Goal: Communication & Community: Answer question/provide support

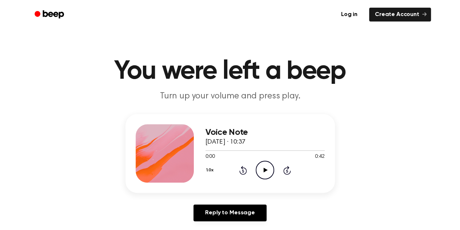
click at [263, 178] on icon "Play Audio" at bounding box center [265, 169] width 19 height 19
click at [192, 184] on div "Voice Note [DATE] · 10:37 0:16 0:42 Your browser does not support the [object O…" at bounding box center [231, 153] width 210 height 79
click at [264, 172] on icon "Play Audio" at bounding box center [265, 169] width 19 height 19
click at [258, 162] on icon "Pause Audio" at bounding box center [265, 169] width 19 height 19
click at [267, 169] on icon "Play Audio" at bounding box center [265, 169] width 19 height 19
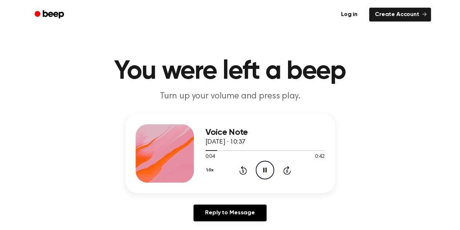
click at [228, 206] on link "Reply to Message" at bounding box center [230, 212] width 73 height 17
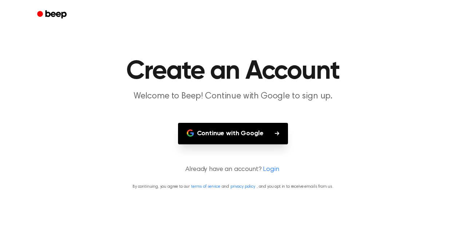
click at [267, 167] on link "Login" at bounding box center [271, 169] width 16 height 10
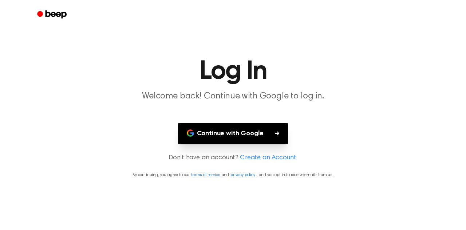
click at [248, 136] on button "Continue with Google" at bounding box center [233, 133] width 110 height 21
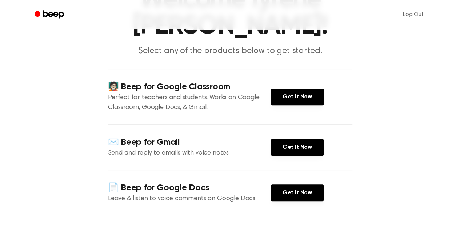
scroll to position [85, 0]
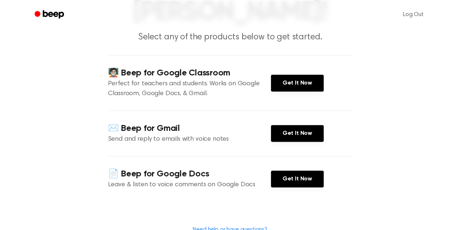
click at [300, 170] on link "Get It Now" at bounding box center [297, 178] width 53 height 17
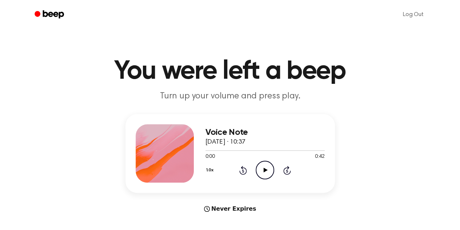
click at [266, 161] on circle at bounding box center [265, 170] width 18 height 18
click at [263, 165] on icon "Pause Audio" at bounding box center [265, 169] width 19 height 19
click at [264, 169] on icon at bounding box center [266, 169] width 4 height 5
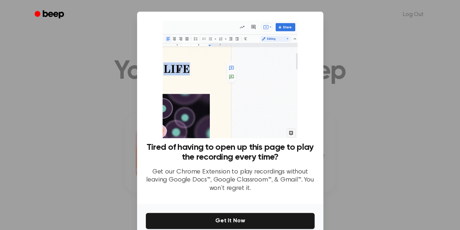
click at [264, 169] on p "Get our Chrome Extension to play recordings without leaving Google Docs™, Googl…" at bounding box center [230, 180] width 169 height 25
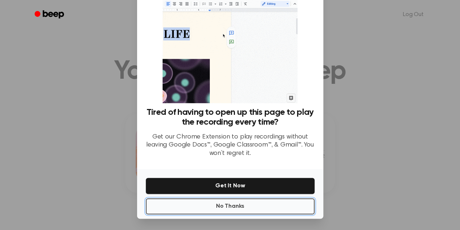
click at [222, 208] on button "No Thanks" at bounding box center [230, 206] width 169 height 16
